Goal: Task Accomplishment & Management: Manage account settings

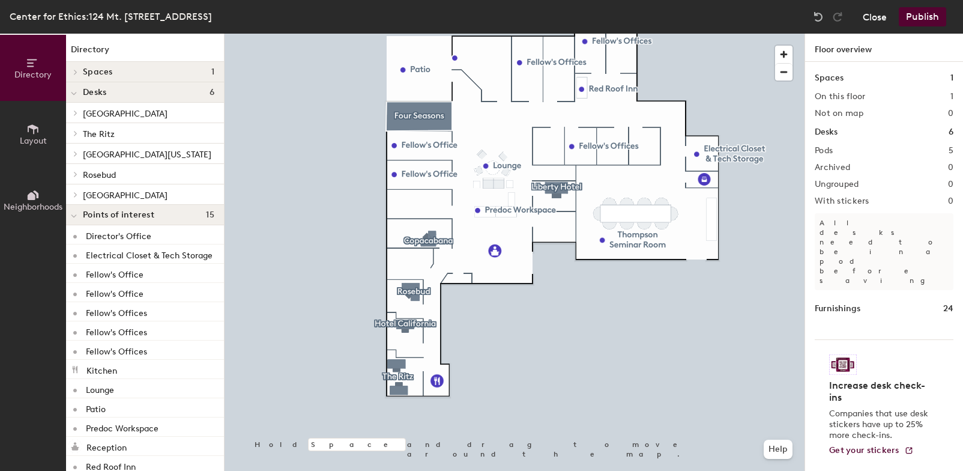
click at [871, 13] on button "Close" at bounding box center [875, 16] width 24 height 19
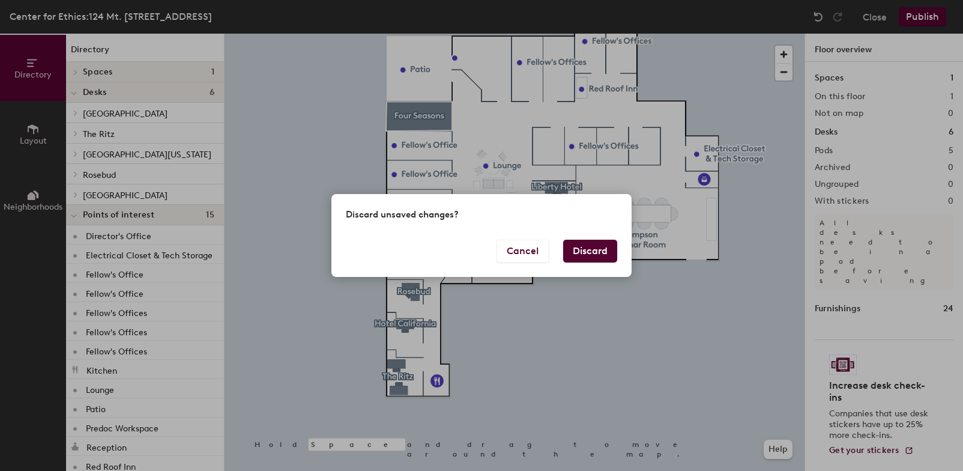
click at [576, 248] on button "Discard" at bounding box center [590, 251] width 54 height 23
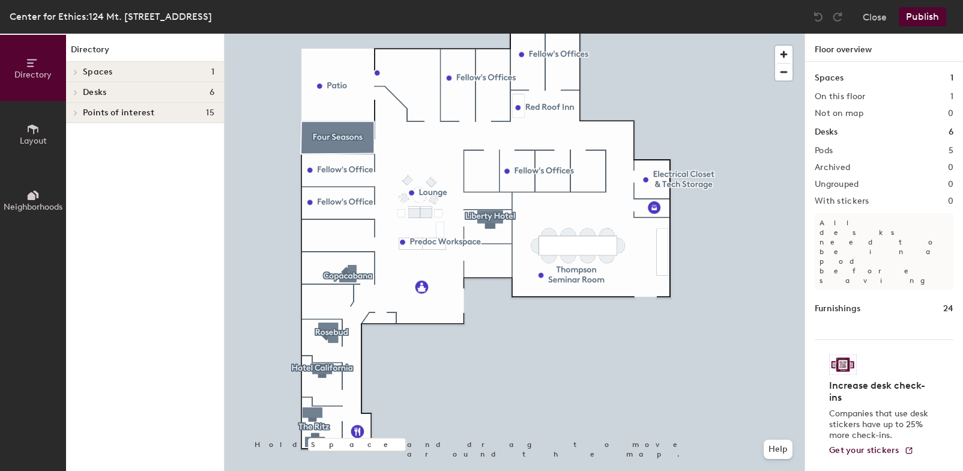
click at [36, 136] on span "Layout" at bounding box center [33, 141] width 27 height 10
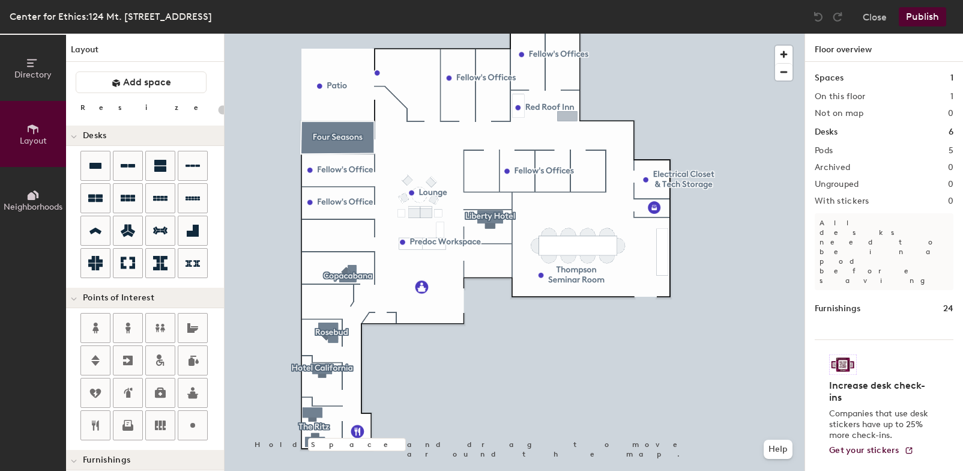
click at [567, 116] on div "Directory Layout Neighborhoods Layout Add space Resize Desks Points of Interest…" at bounding box center [481, 252] width 963 height 437
type input "140"
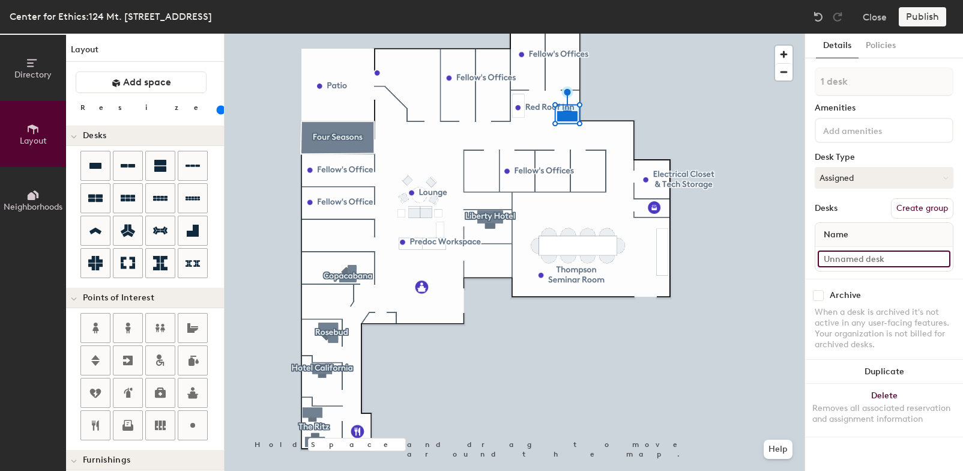
click at [842, 259] on input at bounding box center [884, 258] width 133 height 17
type input "[GEOGRAPHIC_DATA]"
click at [865, 177] on button "Assigned" at bounding box center [884, 178] width 139 height 22
click at [844, 250] on div "Hoteled" at bounding box center [875, 251] width 120 height 18
click at [920, 17] on div "Publish" at bounding box center [926, 16] width 55 height 19
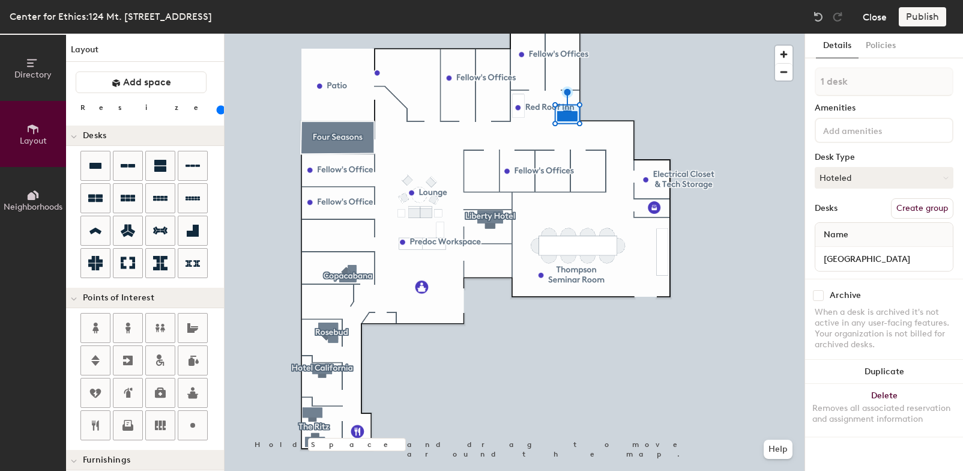
click at [875, 13] on button "Close" at bounding box center [875, 16] width 24 height 19
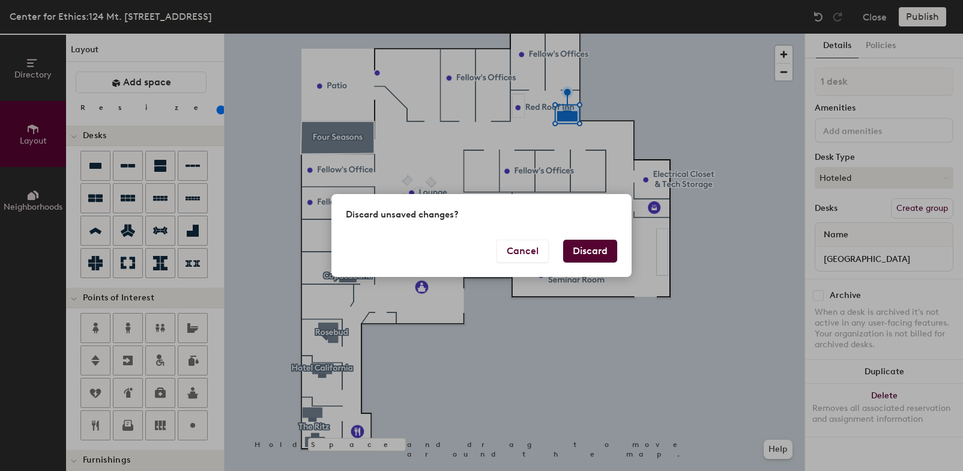
click at [590, 244] on button "Discard" at bounding box center [590, 251] width 54 height 23
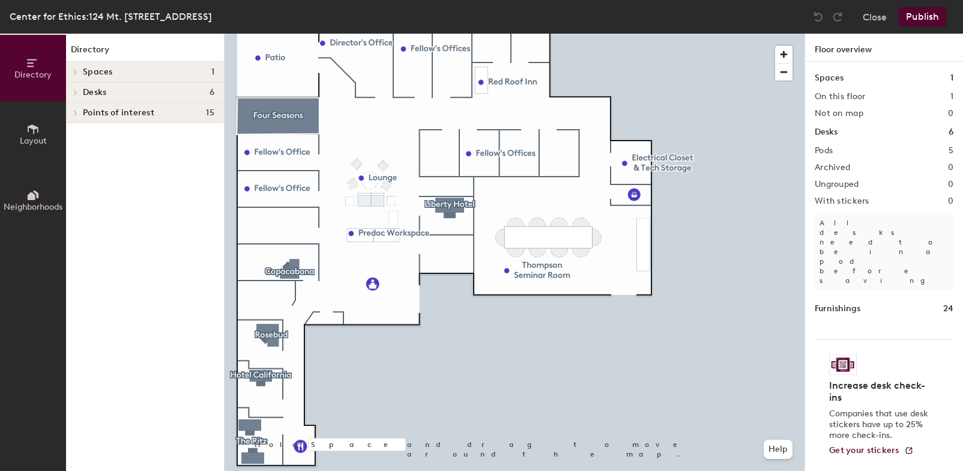
click at [79, 91] on span at bounding box center [75, 92] width 10 height 6
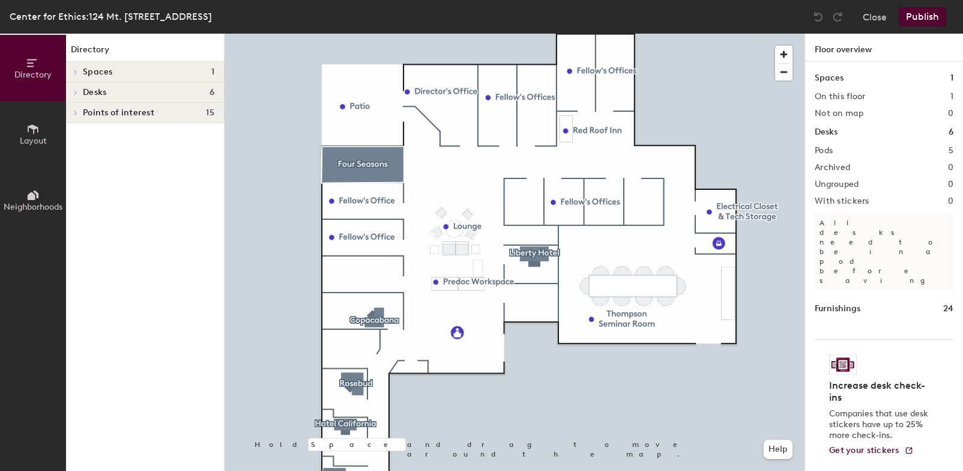
click at [85, 88] on span "Desks" at bounding box center [94, 93] width 23 height 10
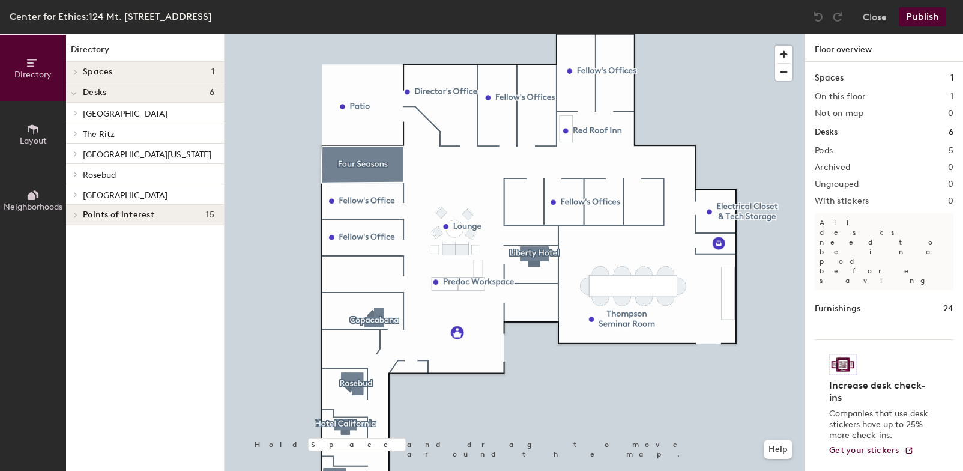
click at [107, 191] on span "[GEOGRAPHIC_DATA]" at bounding box center [125, 195] width 85 height 10
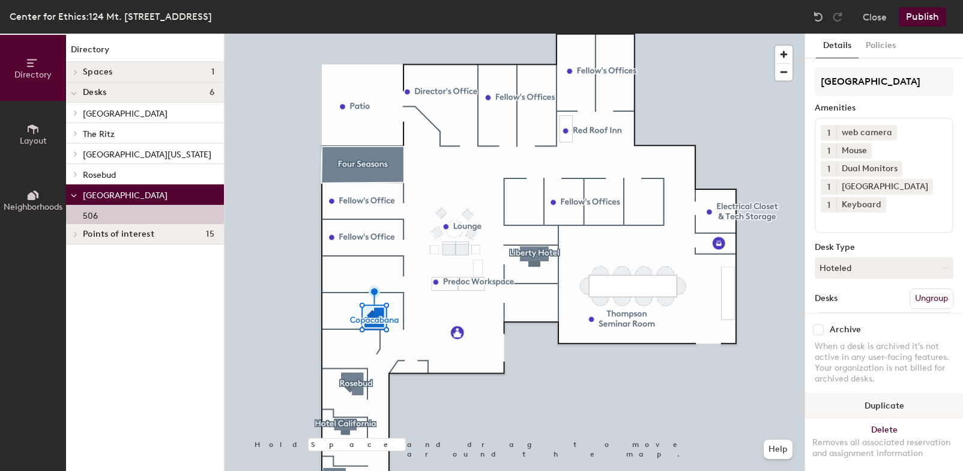
click at [872, 396] on button "Duplicate" at bounding box center [884, 406] width 158 height 24
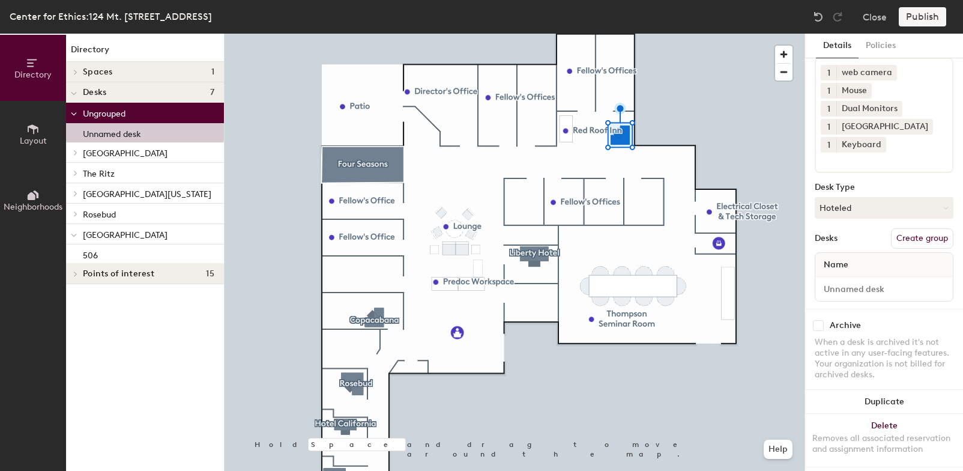
scroll to position [76, 0]
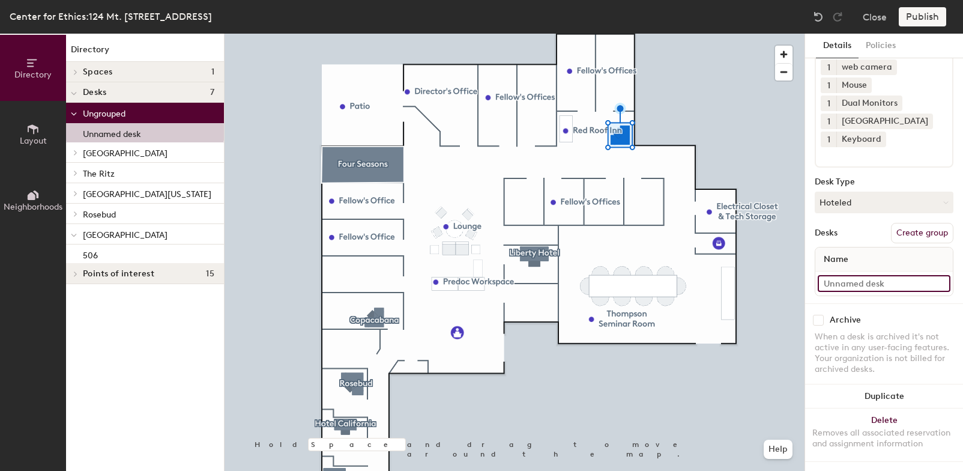
click at [863, 275] on input at bounding box center [884, 283] width 133 height 17
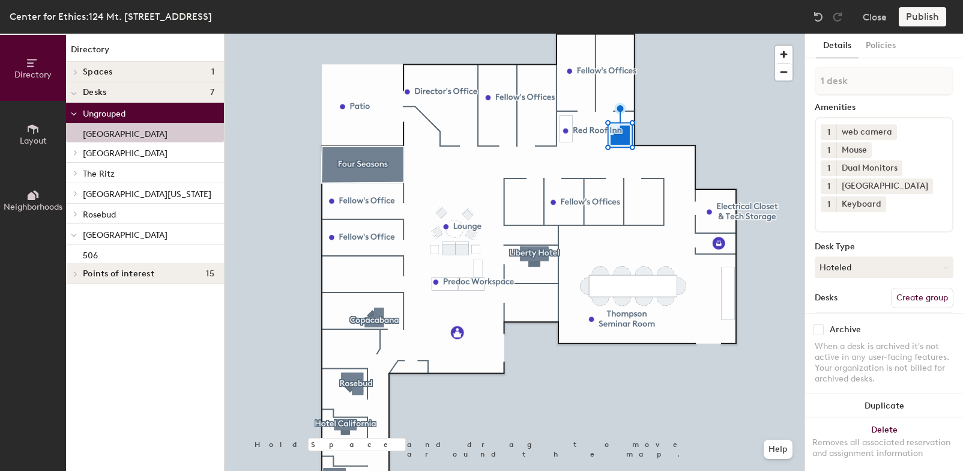
scroll to position [0, 0]
type input "[GEOGRAPHIC_DATA]"
click at [890, 129] on icon at bounding box center [890, 132] width 8 height 8
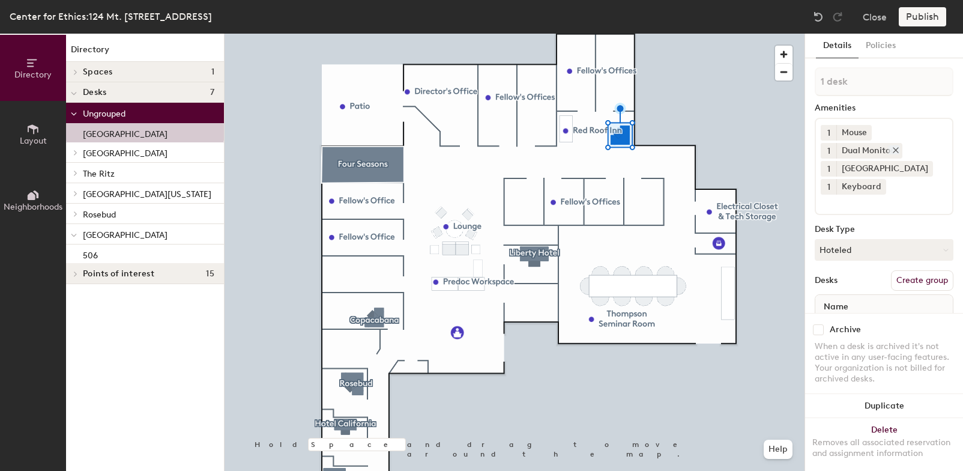
click at [897, 148] on icon at bounding box center [896, 150] width 8 height 8
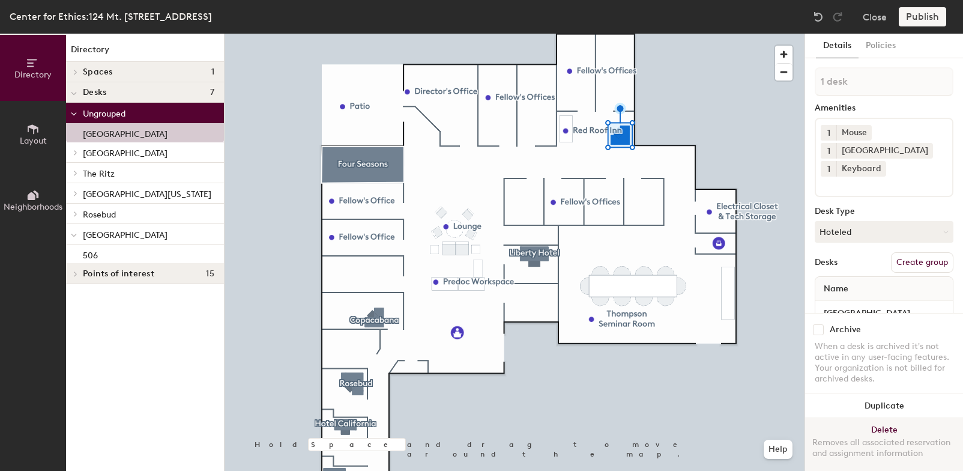
click at [889, 418] on button "Delete Removes all associated reservation and assignment information" at bounding box center [884, 444] width 158 height 53
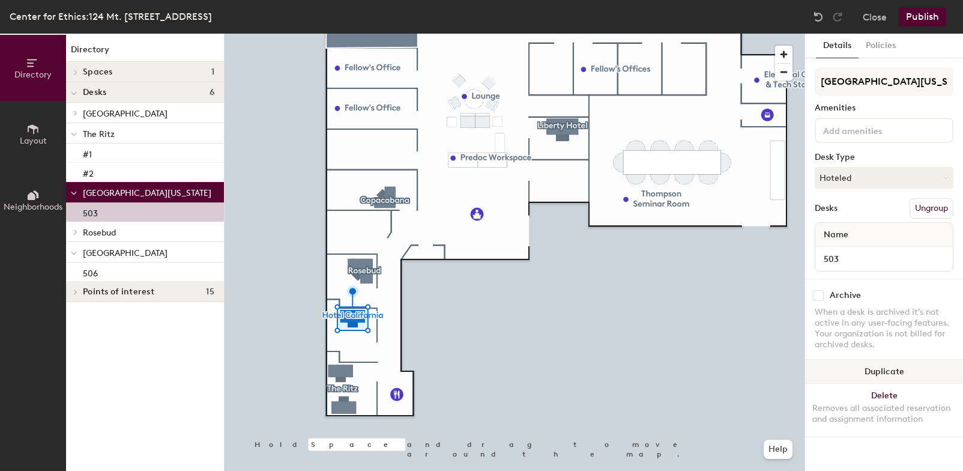
click at [874, 366] on button "Duplicate" at bounding box center [884, 372] width 158 height 24
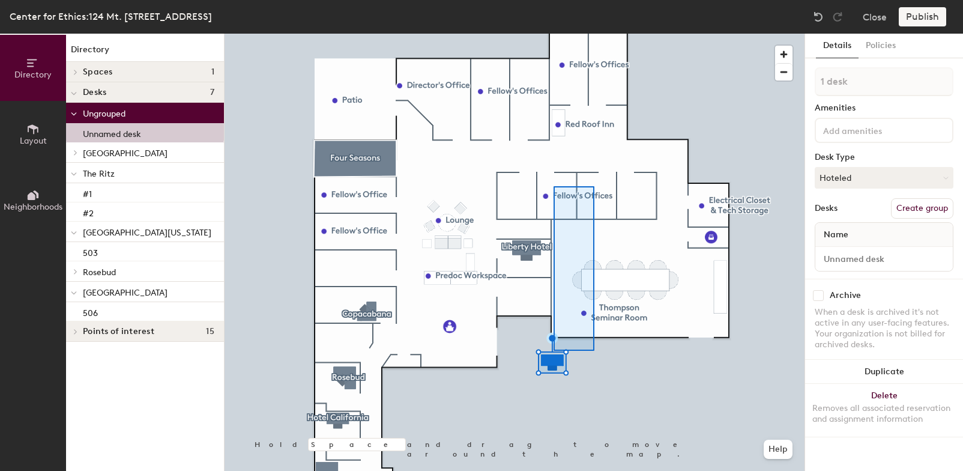
click at [579, 34] on div at bounding box center [515, 34] width 580 height 0
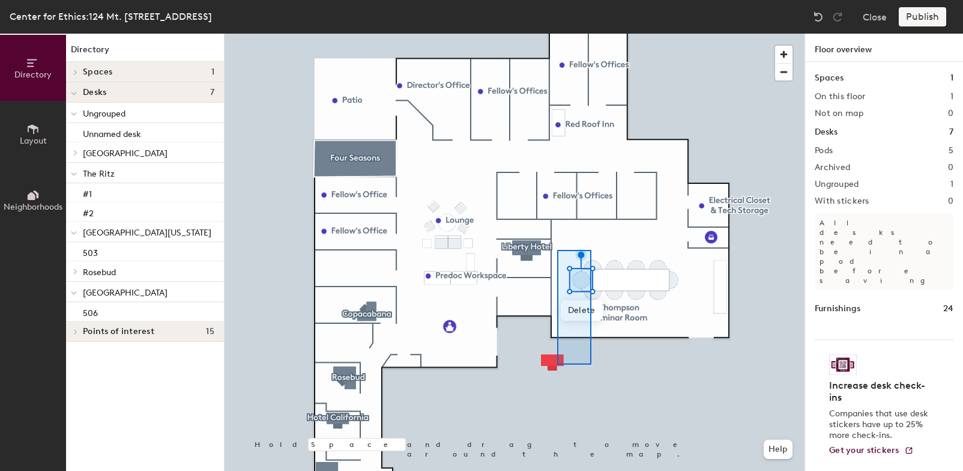
click at [587, 34] on div at bounding box center [515, 34] width 580 height 0
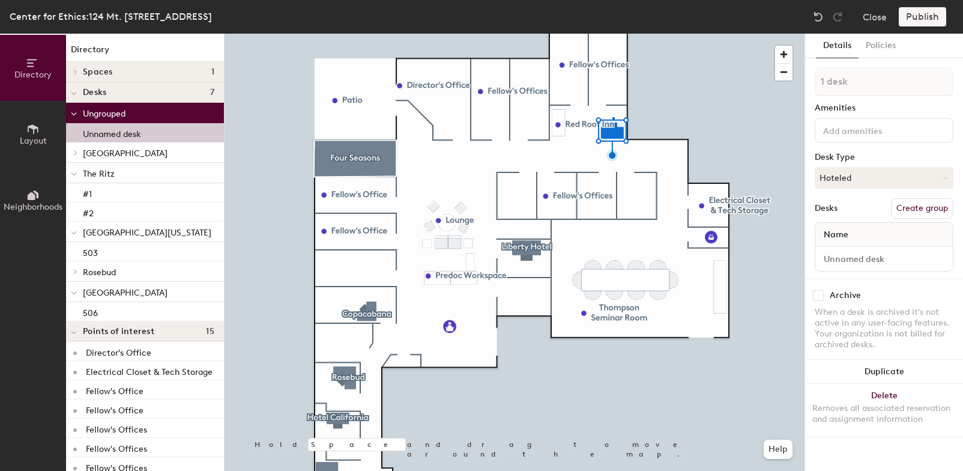
click at [612, 34] on div at bounding box center [515, 34] width 580 height 0
click at [852, 256] on input at bounding box center [884, 258] width 133 height 17
type input "[GEOGRAPHIC_DATA]"
click at [920, 208] on button "Create group" at bounding box center [922, 208] width 62 height 20
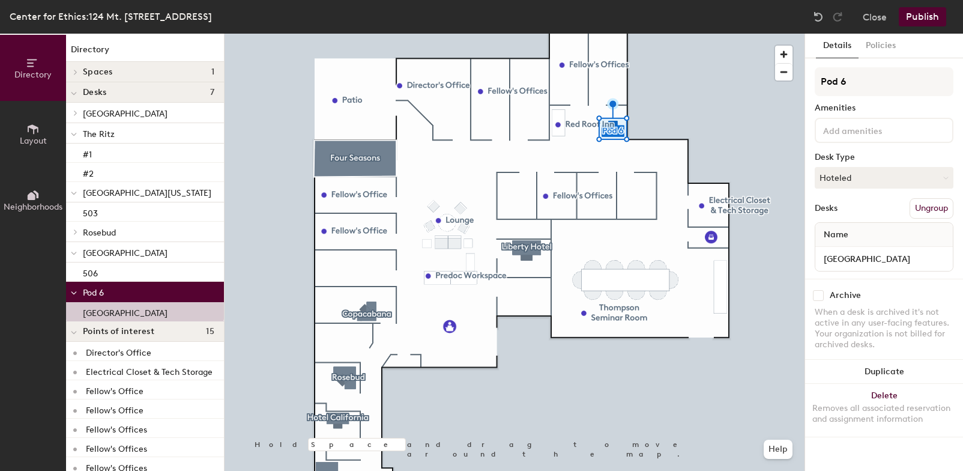
click at [919, 17] on button "Publish" at bounding box center [922, 16] width 47 height 19
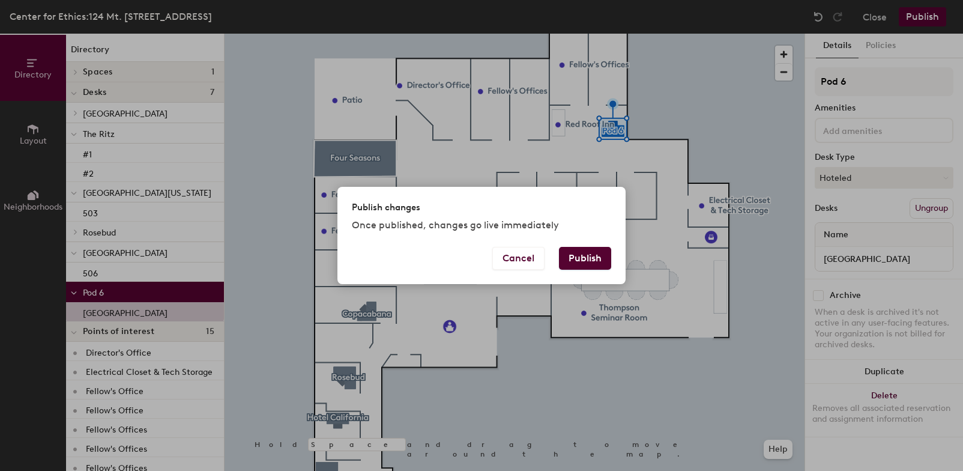
click at [578, 260] on button "Publish" at bounding box center [585, 258] width 52 height 23
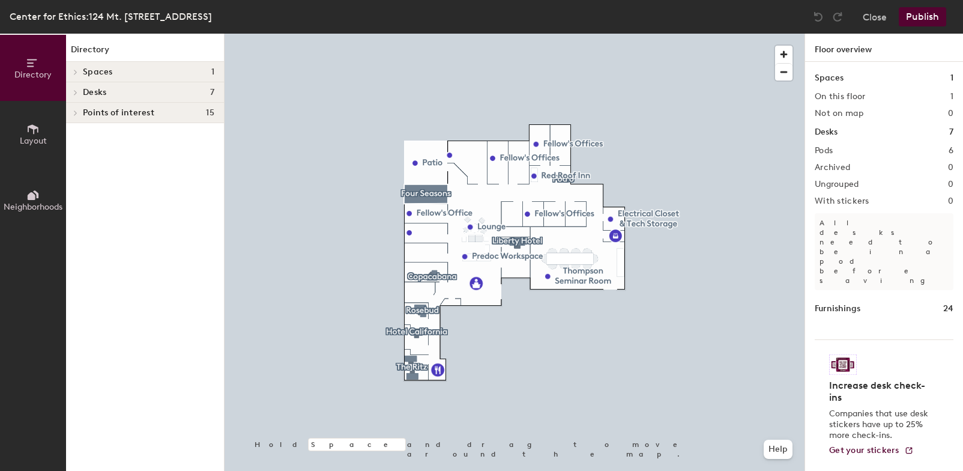
click at [95, 89] on span "Desks" at bounding box center [94, 93] width 23 height 10
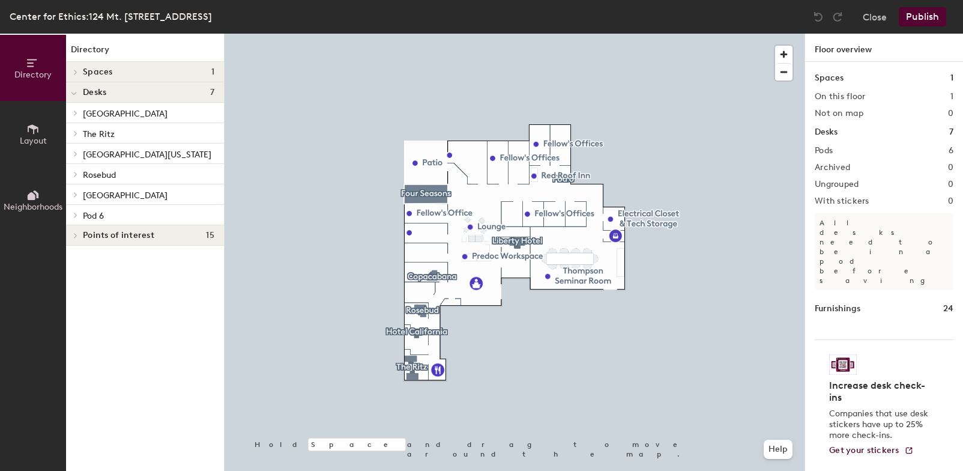
click at [111, 216] on p "Pod 6" at bounding box center [148, 215] width 131 height 16
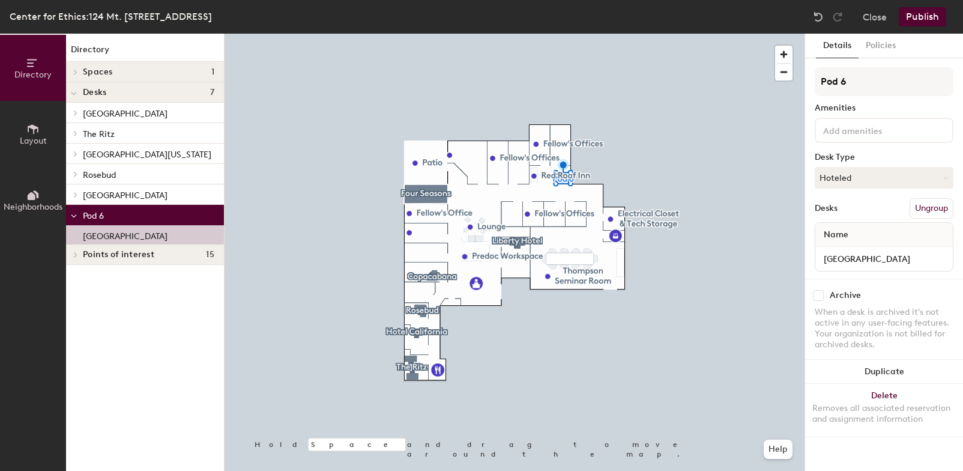
click at [847, 131] on input at bounding box center [875, 129] width 108 height 14
click at [889, 97] on div "Pod 6 Amenities Desk Type Hoteled Desks Ungroup Name Watergate Hotel" at bounding box center [884, 172] width 139 height 211
click at [868, 85] on input "Pod 6" at bounding box center [884, 81] width 139 height 29
type input "P"
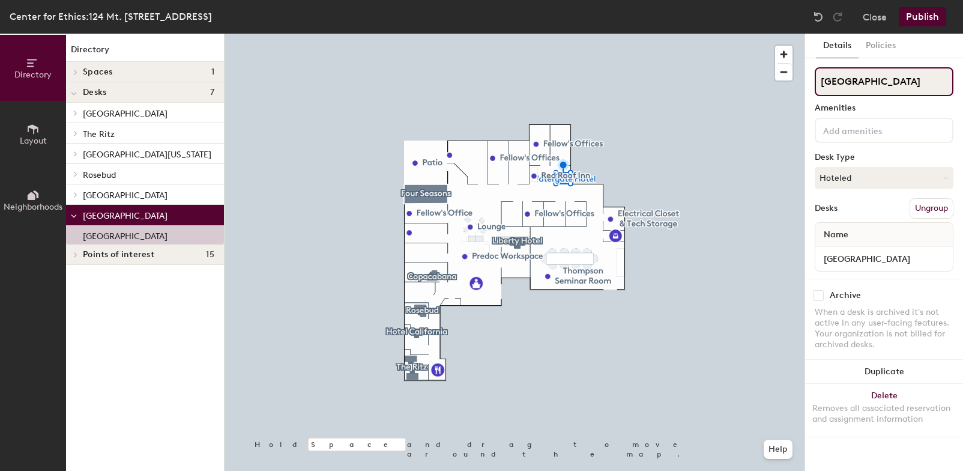
type input "[GEOGRAPHIC_DATA]"
click at [932, 19] on button "Publish" at bounding box center [922, 16] width 47 height 19
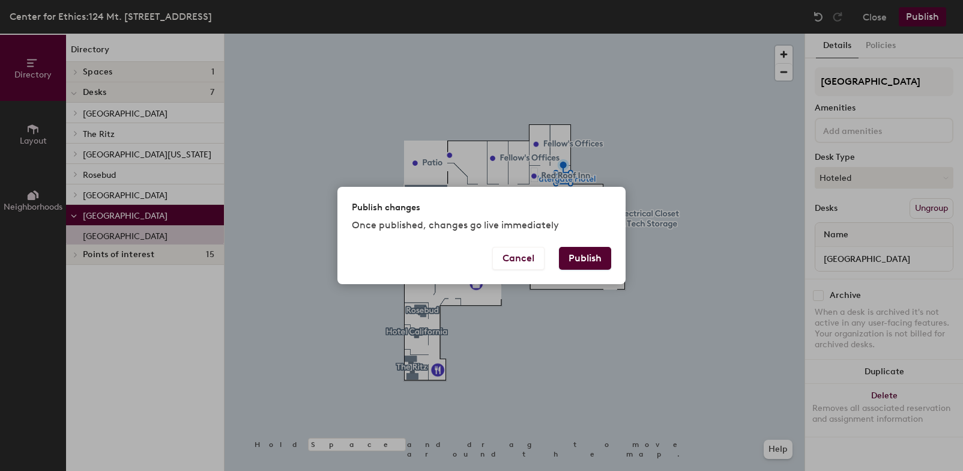
click at [575, 255] on button "Publish" at bounding box center [585, 258] width 52 height 23
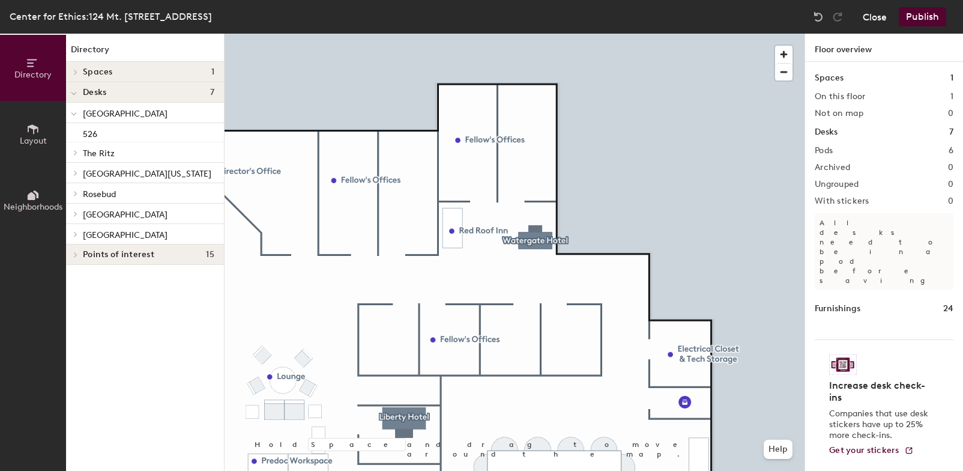
click at [873, 15] on button "Close" at bounding box center [875, 16] width 24 height 19
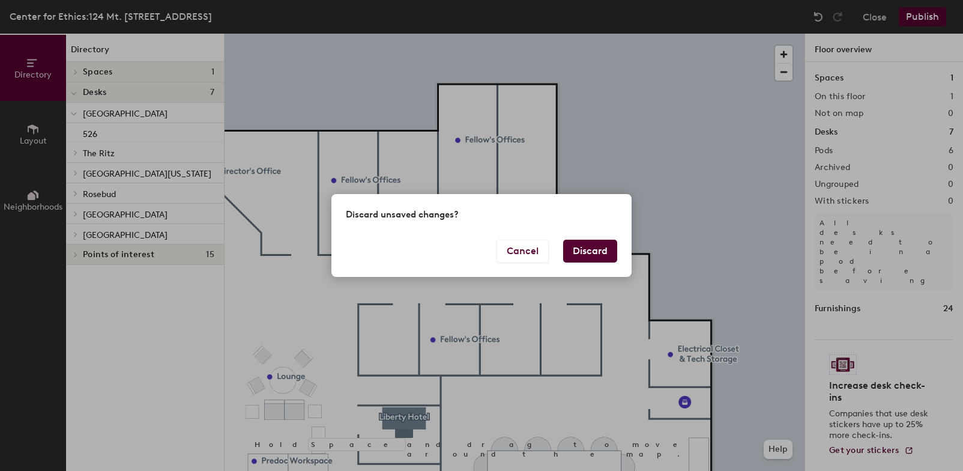
click at [588, 248] on button "Discard" at bounding box center [590, 251] width 54 height 23
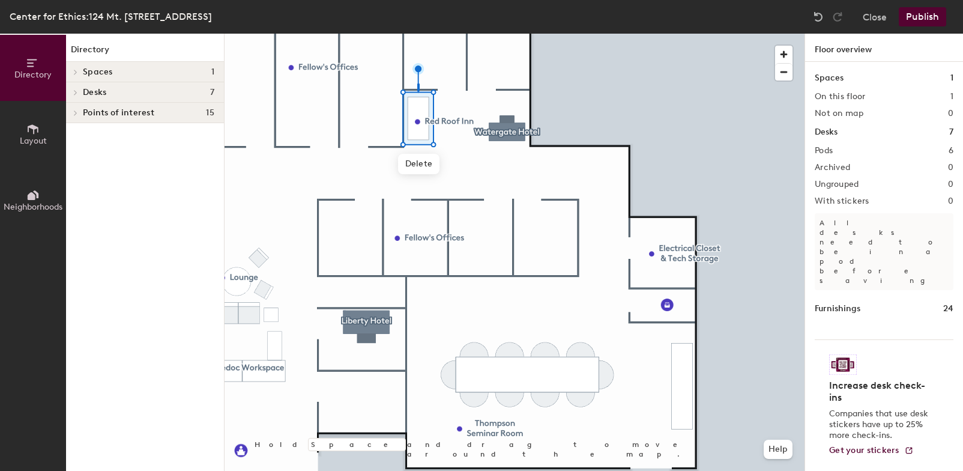
click at [417, 34] on div at bounding box center [515, 34] width 580 height 0
click at [415, 34] on div at bounding box center [515, 34] width 580 height 0
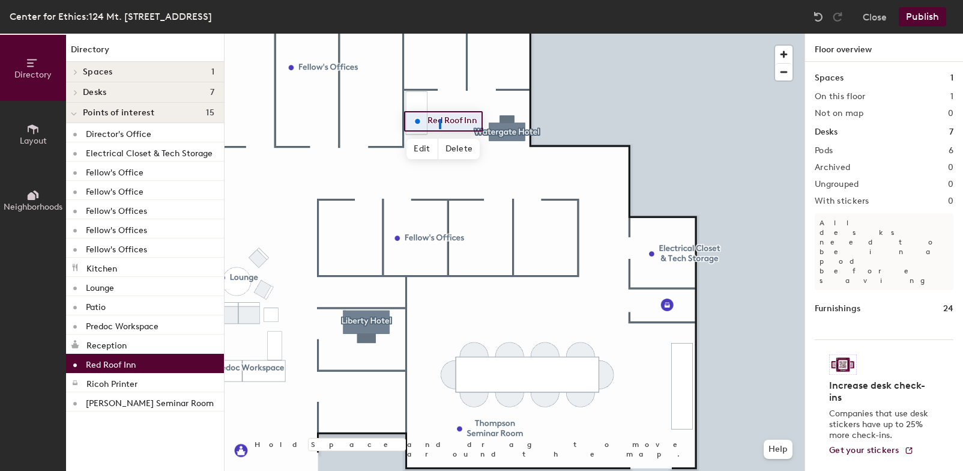
click at [439, 34] on div at bounding box center [515, 34] width 580 height 0
click at [438, 34] on div at bounding box center [515, 34] width 580 height 0
click at [424, 143] on span "Edit" at bounding box center [421, 149] width 31 height 20
drag, startPoint x: 449, startPoint y: 130, endPoint x: 449, endPoint y: 118, distance: 11.4
click at [449, 118] on div "Red Roof Inn" at bounding box center [449, 121] width 91 height 20
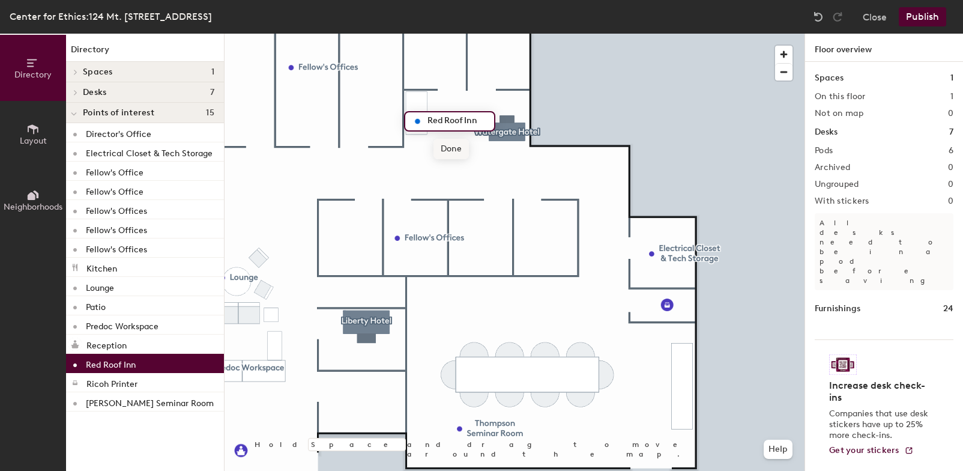
click at [452, 147] on span "Done" at bounding box center [451, 149] width 35 height 20
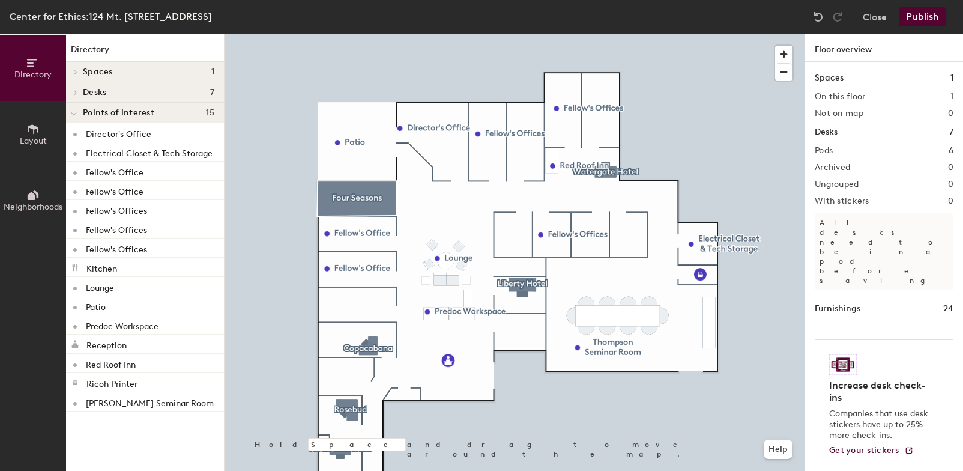
click at [32, 135] on icon at bounding box center [32, 128] width 13 height 13
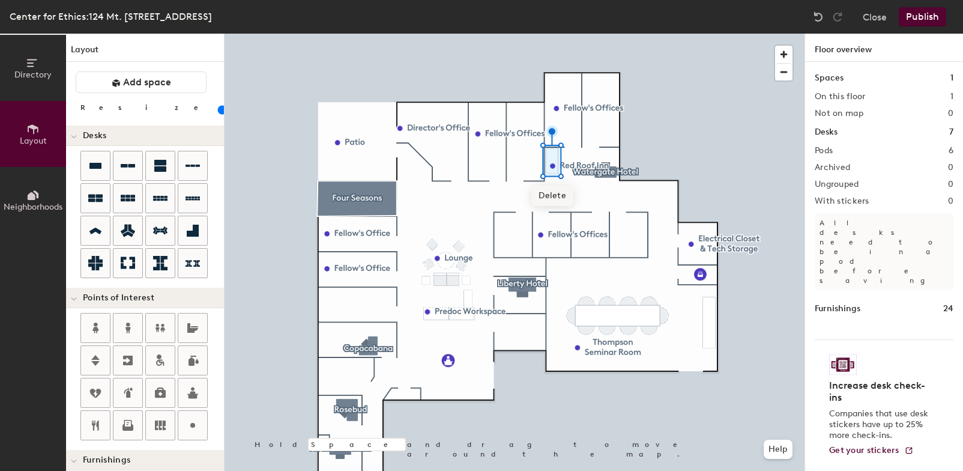
click at [549, 193] on span "Delete" at bounding box center [552, 196] width 42 height 20
click at [596, 188] on span "Delete" at bounding box center [594, 193] width 42 height 20
click at [939, 10] on button "Publish" at bounding box center [922, 16] width 47 height 19
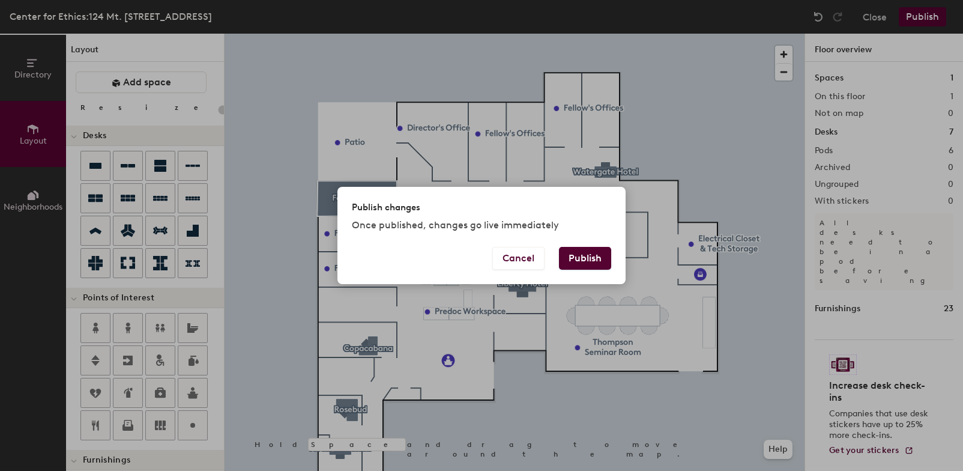
click at [582, 255] on button "Publish" at bounding box center [585, 258] width 52 height 23
type input "20"
